Goal: Task Accomplishment & Management: Complete application form

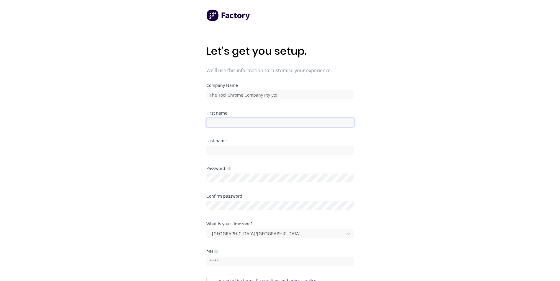
click at [224, 123] on input at bounding box center [279, 122] width 147 height 9
type input "[PERSON_NAME]"
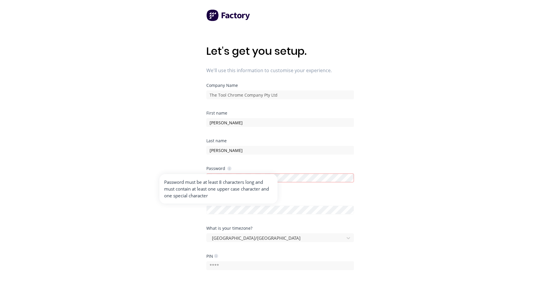
click at [227, 167] on icon at bounding box center [229, 169] width 4 height 4
click at [230, 167] on icon at bounding box center [229, 169] width 4 height 4
click at [229, 169] on icon at bounding box center [229, 169] width 4 height 4
click at [229, 168] on icon at bounding box center [229, 169] width 4 height 4
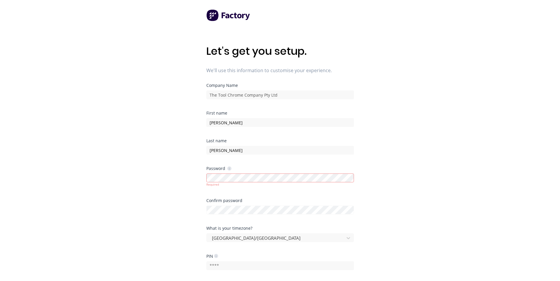
click at [266, 169] on div "Password" at bounding box center [279, 169] width 147 height 4
click at [246, 166] on div "Last name [PERSON_NAME]" at bounding box center [279, 153] width 147 height 28
click at [234, 147] on input "[PERSON_NAME]" at bounding box center [279, 150] width 147 height 9
click at [233, 148] on input "[PERSON_NAME]" at bounding box center [279, 150] width 147 height 9
click at [228, 169] on icon at bounding box center [229, 169] width 4 height 4
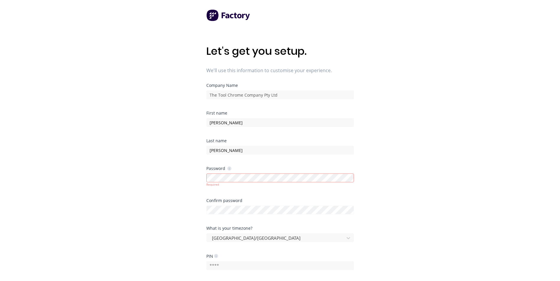
click at [228, 170] on icon at bounding box center [229, 169] width 4 height 4
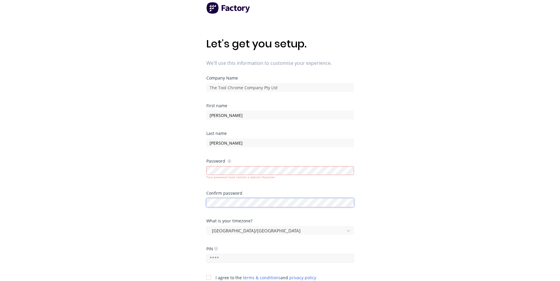
scroll to position [59, 0]
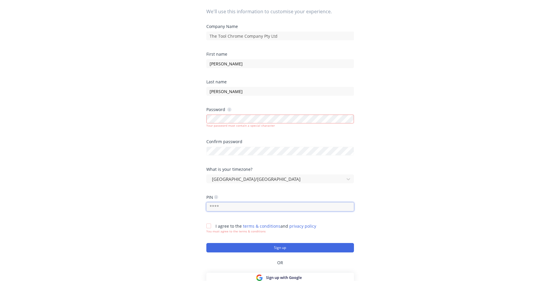
click at [218, 205] on input "text" at bounding box center [279, 207] width 147 height 9
type input "5150"
click at [208, 227] on div at bounding box center [209, 226] width 12 height 12
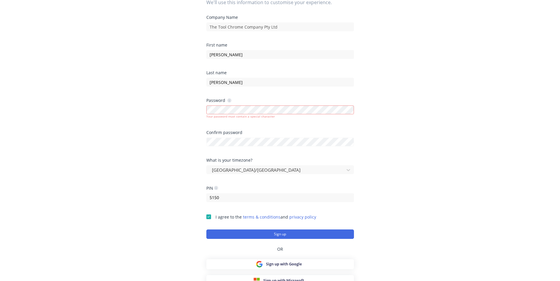
scroll to position [73, 0]
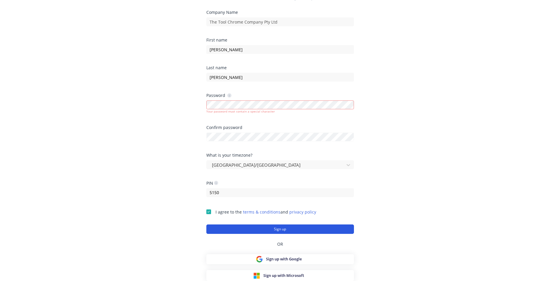
click at [293, 229] on button "Sign up" at bounding box center [279, 229] width 147 height 9
click at [286, 226] on button "Sign up" at bounding box center [279, 229] width 147 height 9
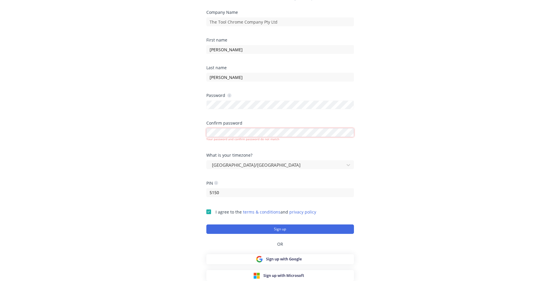
click at [198, 132] on div "Let's get you setup. We'll use this information to customise your experience. C…" at bounding box center [280, 79] width 560 height 305
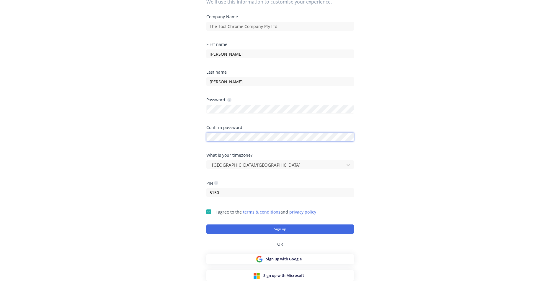
scroll to position [69, 0]
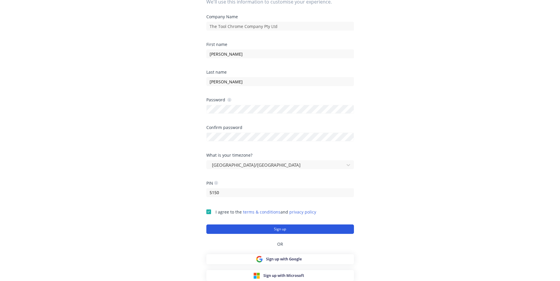
click at [296, 231] on button "Sign up" at bounding box center [279, 229] width 147 height 9
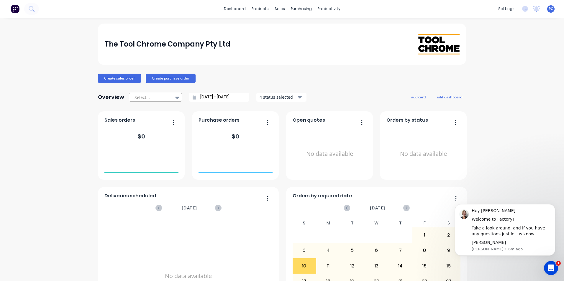
click at [175, 98] on icon at bounding box center [177, 98] width 4 height 2
click at [238, 10] on link "dashboard" at bounding box center [235, 8] width 28 height 9
click at [240, 9] on link "dashboard" at bounding box center [235, 8] width 28 height 9
click at [261, 10] on div "products" at bounding box center [260, 8] width 23 height 9
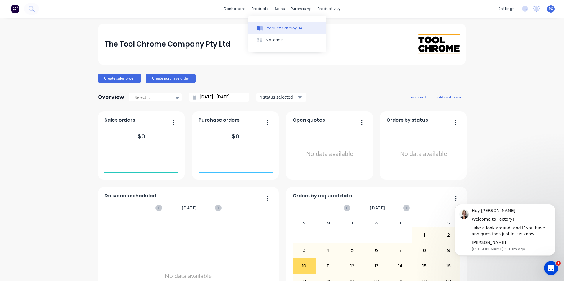
click at [274, 29] on div "Product Catalogue" at bounding box center [284, 28] width 37 height 5
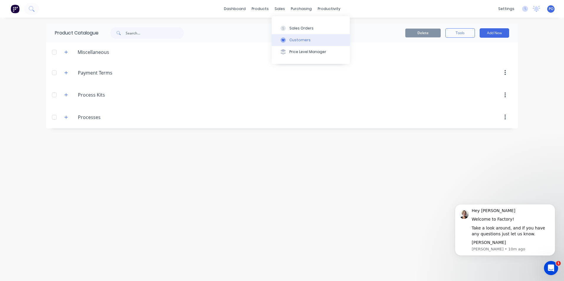
click at [290, 41] on div "Customers" at bounding box center [299, 39] width 21 height 5
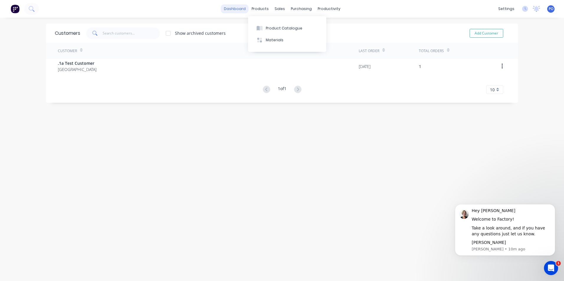
click at [240, 9] on link "dashboard" at bounding box center [235, 8] width 28 height 9
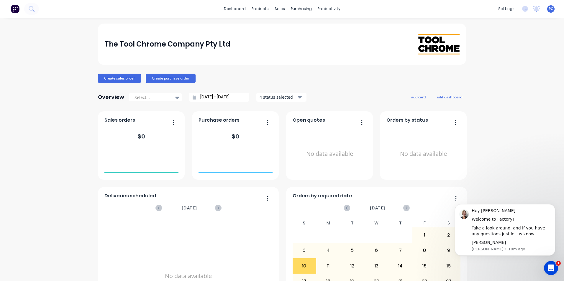
click at [173, 122] on icon "button" at bounding box center [173, 122] width 1 height 5
click at [267, 122] on icon "button" at bounding box center [267, 122] width 1 height 5
click at [175, 99] on icon at bounding box center [177, 98] width 4 height 2
click at [345, 28] on button "Workflow" at bounding box center [350, 28] width 78 height 12
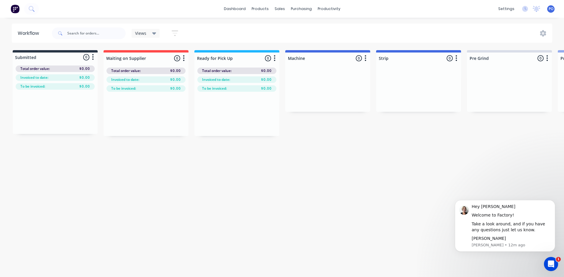
click at [154, 32] on icon at bounding box center [154, 33] width 4 height 2
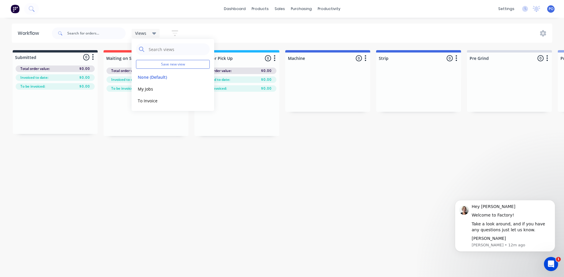
click at [154, 32] on icon at bounding box center [154, 33] width 4 height 2
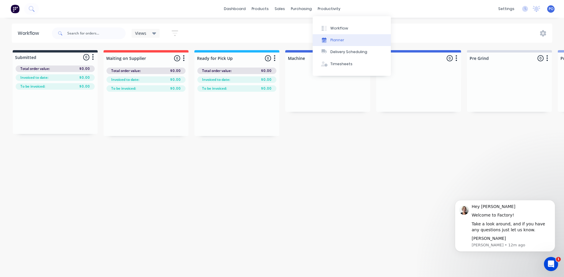
click at [342, 40] on div "Planner" at bounding box center [337, 39] width 14 height 5
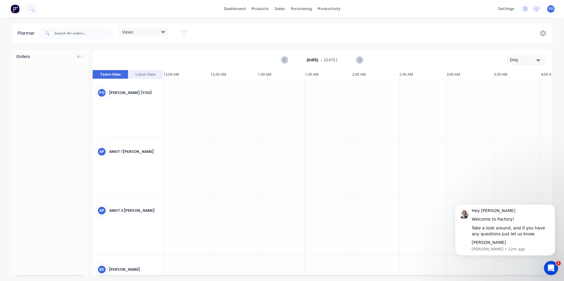
scroll to position [0, 755]
click at [337, 51] on div "Delivery Scheduling" at bounding box center [348, 51] width 37 height 5
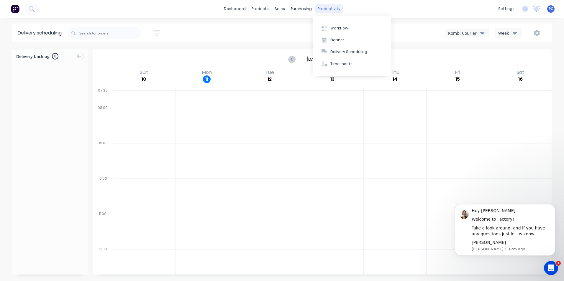
click at [327, 7] on div "productivity" at bounding box center [329, 8] width 29 height 9
click at [340, 62] on div "Timesheets" at bounding box center [341, 63] width 22 height 5
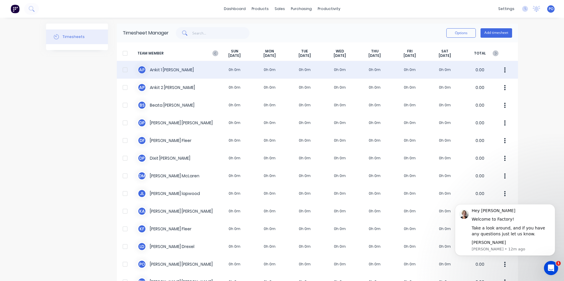
click at [504, 70] on icon "button" at bounding box center [504, 70] width 1 height 6
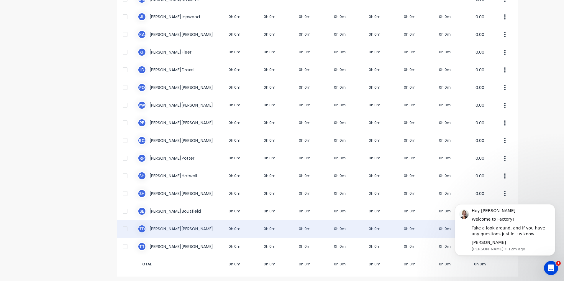
scroll to position [178, 0]
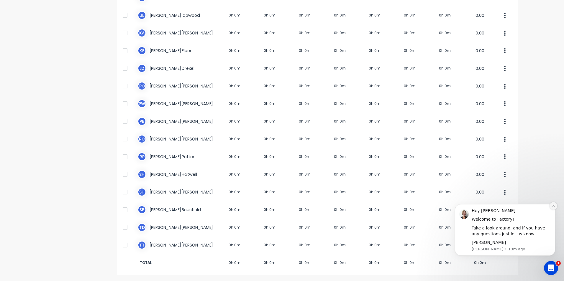
click at [553, 206] on icon "Dismiss notification" at bounding box center [553, 205] width 3 height 3
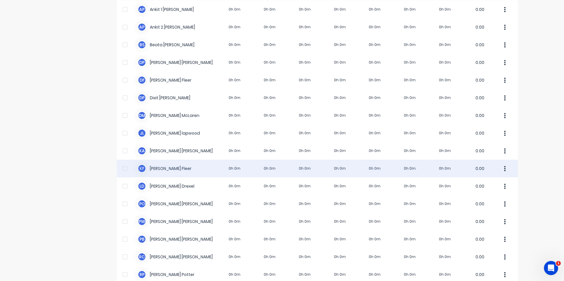
scroll to position [0, 0]
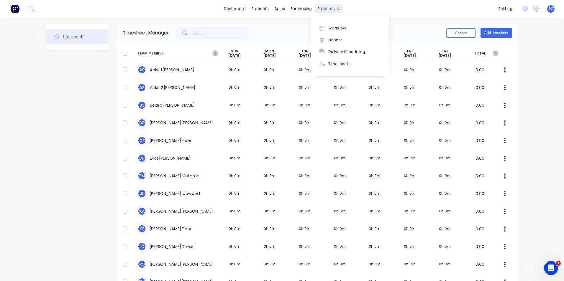
click at [328, 9] on div "productivity" at bounding box center [329, 8] width 29 height 9
click at [332, 26] on div "Workflow" at bounding box center [337, 28] width 18 height 5
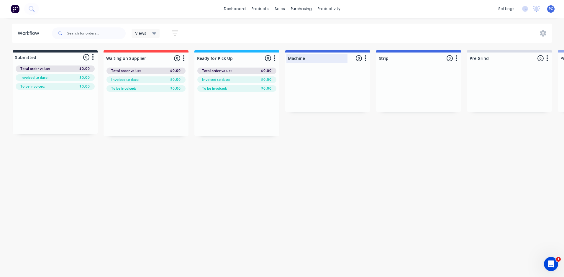
click at [301, 57] on div at bounding box center [327, 59] width 85 height 12
click at [319, 81] on div at bounding box center [327, 90] width 85 height 44
click at [362, 31] on div "Views Save new view None (Default) edit My Jobs edit To Invoice edit Show/Hide …" at bounding box center [302, 33] width 502 height 18
click at [365, 58] on icon "button" at bounding box center [366, 58] width 2 height 7
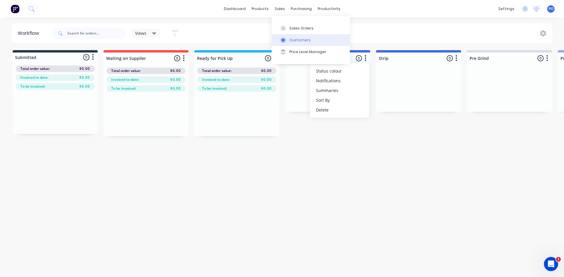
click at [298, 40] on div "Customers" at bounding box center [299, 39] width 21 height 5
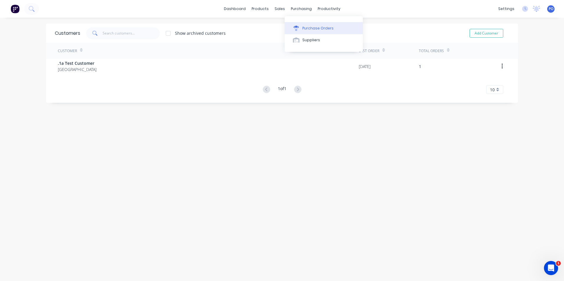
click at [306, 26] on div "Purchase Orders" at bounding box center [317, 28] width 31 height 5
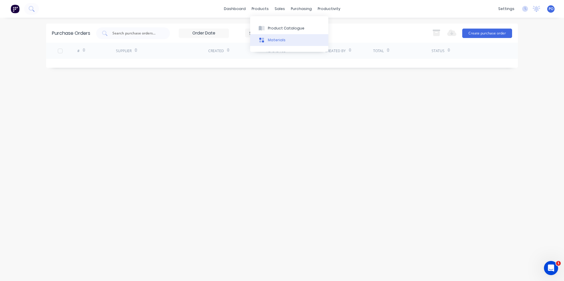
click at [278, 40] on div "Materials" at bounding box center [277, 39] width 18 height 5
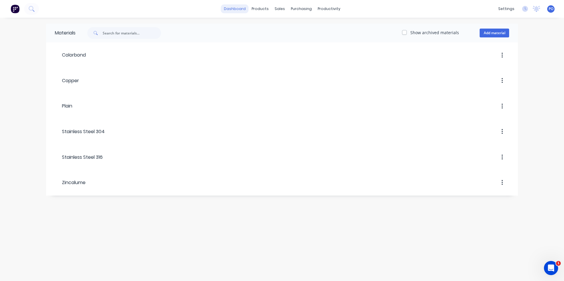
click at [236, 8] on link "dashboard" at bounding box center [235, 8] width 28 height 9
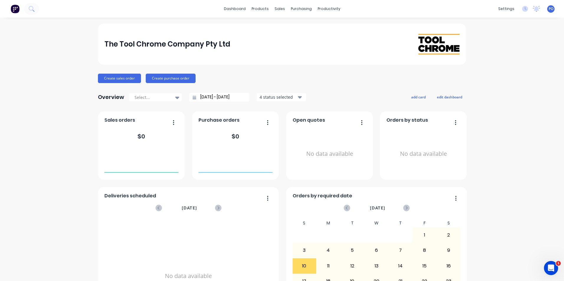
click at [298, 95] on icon "button" at bounding box center [300, 97] width 4 height 6
click at [353, 40] on div "The Tool Chrome Company Pty Ltd" at bounding box center [281, 44] width 355 height 20
click at [273, 30] on div "Product Catalogue" at bounding box center [284, 28] width 37 height 5
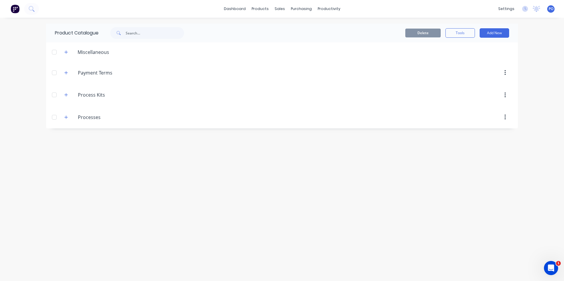
click at [505, 95] on icon "button" at bounding box center [504, 95] width 1 height 5
click at [242, 10] on link "dashboard" at bounding box center [235, 8] width 28 height 9
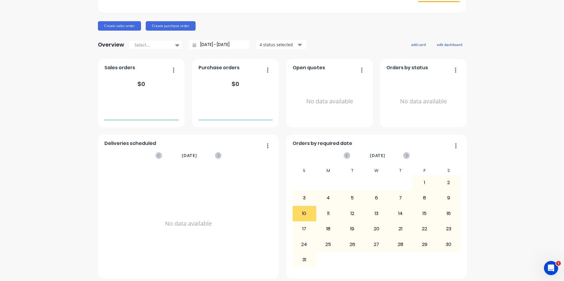
scroll to position [56, 0]
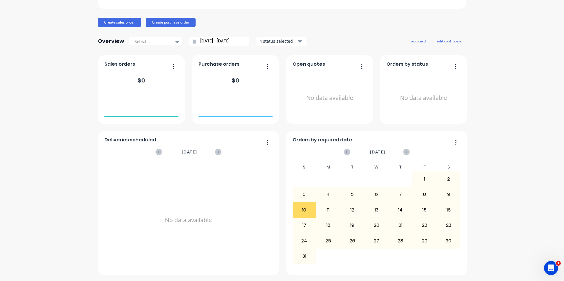
click at [267, 141] on icon "button" at bounding box center [267, 143] width 1 height 6
